Goal: Task Accomplishment & Management: Use online tool/utility

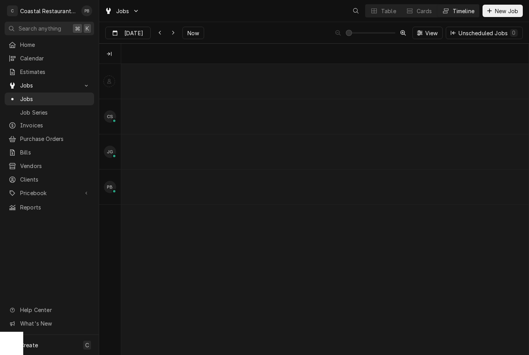
scroll to position [0, 8060]
click at [202, 35] on button "Now" at bounding box center [193, 33] width 22 height 12
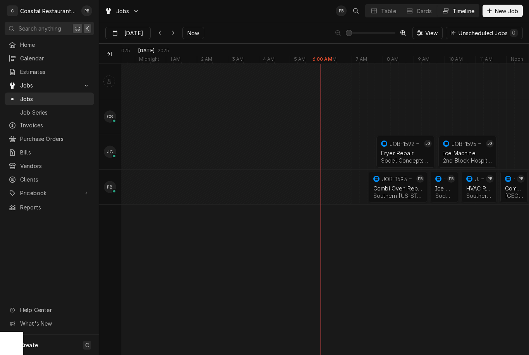
click at [195, 29] on button "Now" at bounding box center [193, 33] width 22 height 12
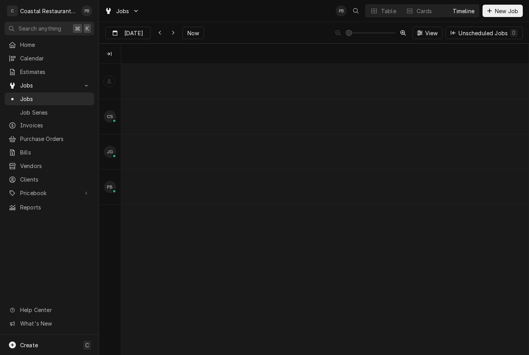
scroll to position [0, 8058]
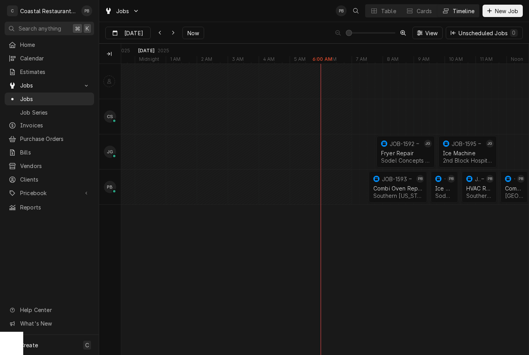
click at [198, 36] on span "Now" at bounding box center [193, 33] width 15 height 8
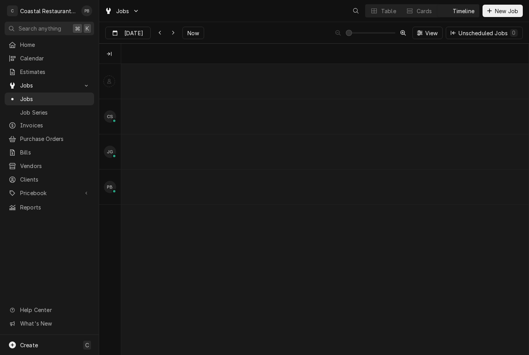
scroll to position [0, 8058]
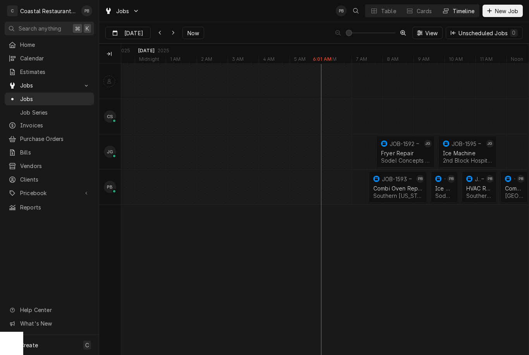
click at [197, 27] on button "Now" at bounding box center [193, 33] width 22 height 12
click at [190, 33] on span "Now" at bounding box center [193, 33] width 15 height 8
click at [200, 33] on span "Now" at bounding box center [193, 33] width 15 height 8
click at [161, 33] on icon "Dynamic Content Wrapper" at bounding box center [159, 32] width 3 height 5
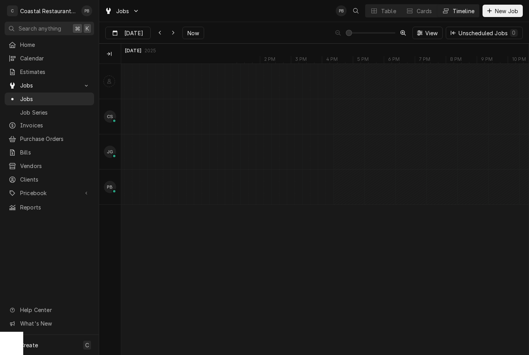
scroll to position [0, 7345]
click at [161, 36] on div "Dynamic Content Wrapper" at bounding box center [160, 33] width 8 height 8
click at [178, 35] on button "Dynamic Content Wrapper" at bounding box center [173, 33] width 12 height 12
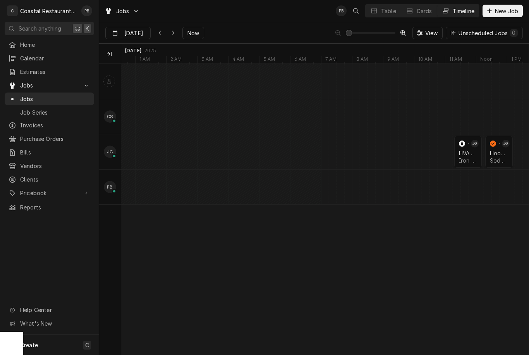
click at [198, 37] on button "Now" at bounding box center [193, 33] width 22 height 12
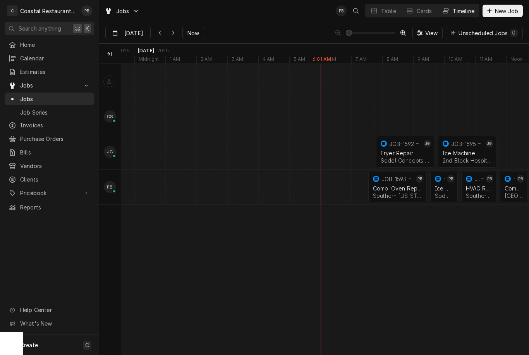
click at [191, 33] on span "Now" at bounding box center [193, 33] width 15 height 8
click at [132, 38] on input "[DATE]" at bounding box center [123, 34] width 34 height 15
click at [143, 33] on div "Dynamic Content Wrapper" at bounding box center [144, 33] width 11 height 12
click at [137, 31] on input "[DATE]" at bounding box center [123, 34] width 34 height 15
click at [189, 139] on div "29" at bounding box center [183, 140] width 14 height 11
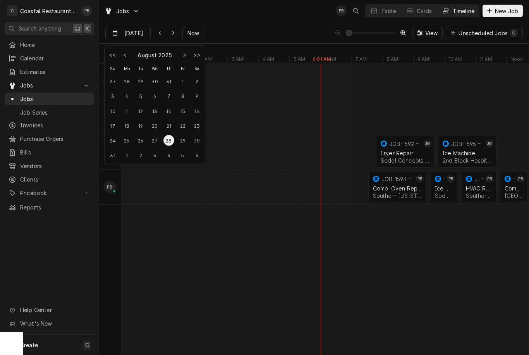
type input "[DATE]"
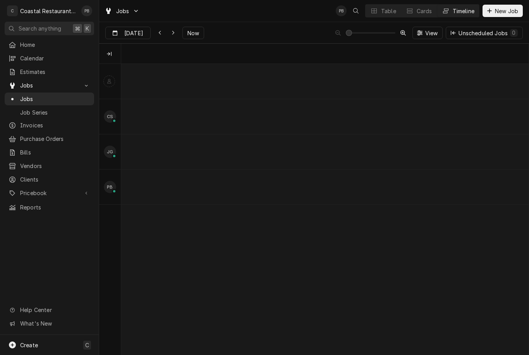
scroll to position [0, 8066]
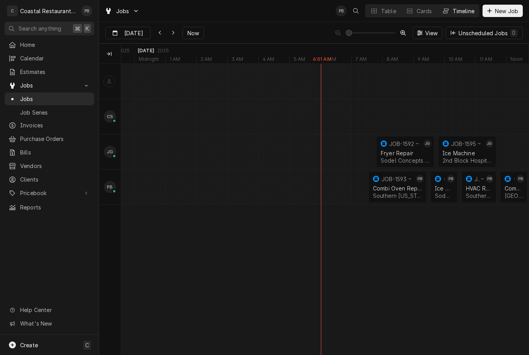
click at [190, 38] on button "Now" at bounding box center [193, 33] width 22 height 12
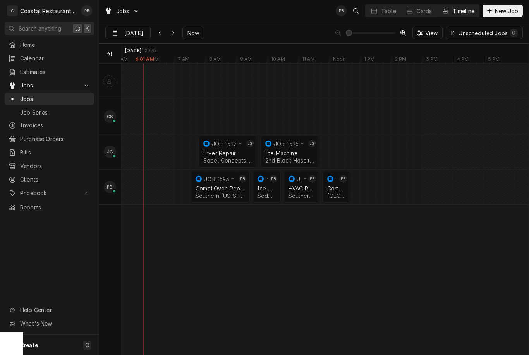
scroll to position [0, 0]
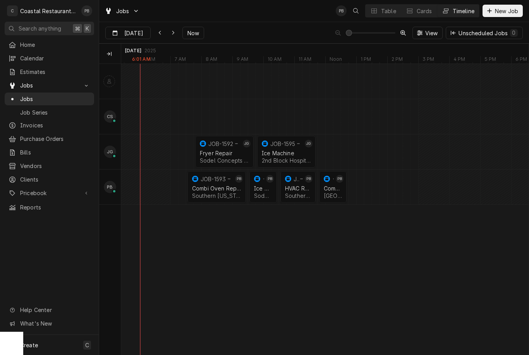
type input "[DATE]"
